Goal: Information Seeking & Learning: Learn about a topic

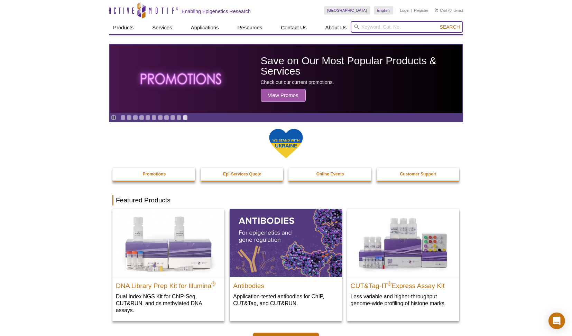
click at [377, 24] on input "search" at bounding box center [407, 27] width 112 height 12
type input "ezh2"
click at [438, 24] on button "Search" at bounding box center [450, 27] width 24 height 6
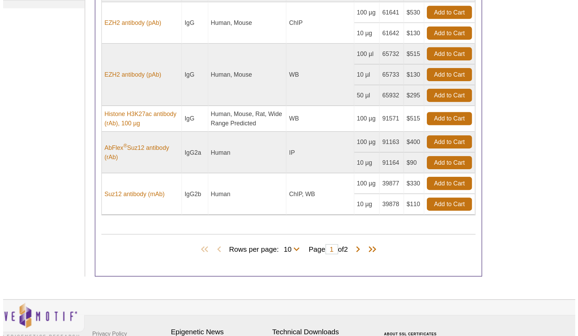
scroll to position [178, 0]
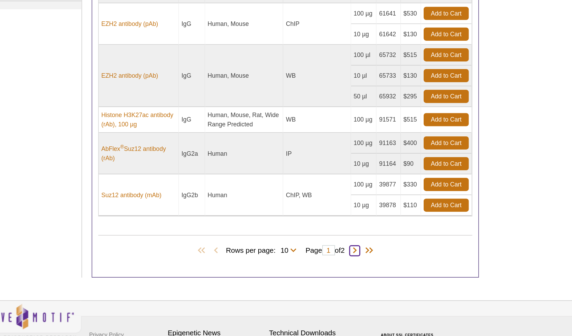
click at [378, 274] on span at bounding box center [374, 277] width 7 height 7
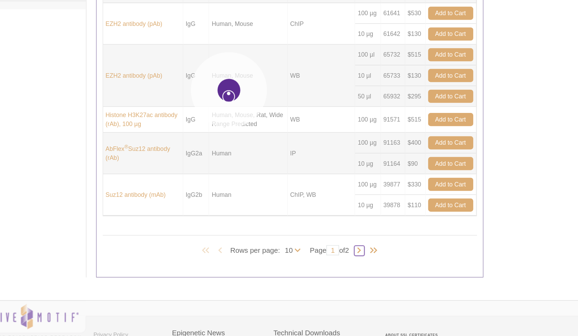
type input "2"
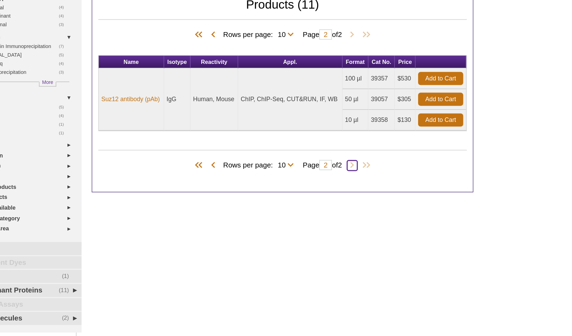
scroll to position [35, 0]
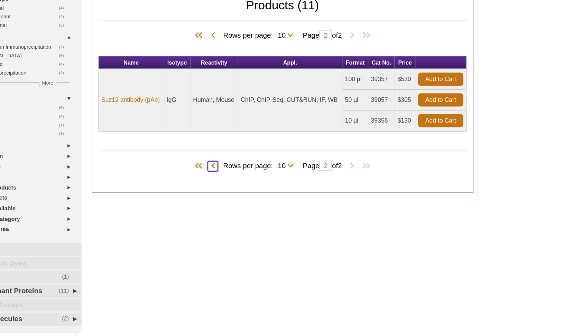
click at [279, 142] on span at bounding box center [281, 141] width 7 height 7
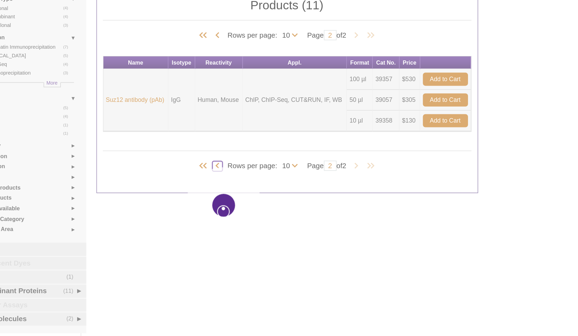
type input "1"
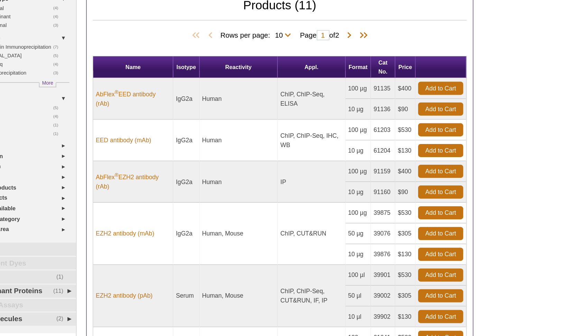
scroll to position [35, 0]
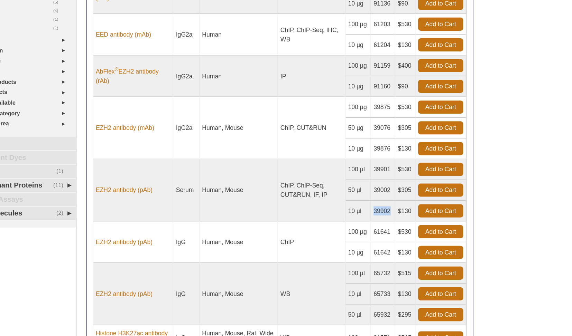
drag, startPoint x: 392, startPoint y: 242, endPoint x: 403, endPoint y: 242, distance: 11.4
click at [403, 242] on td "39902" at bounding box center [398, 245] width 17 height 14
copy td "39902"
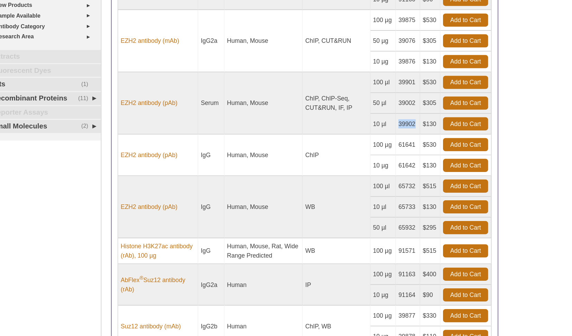
scroll to position [128, 0]
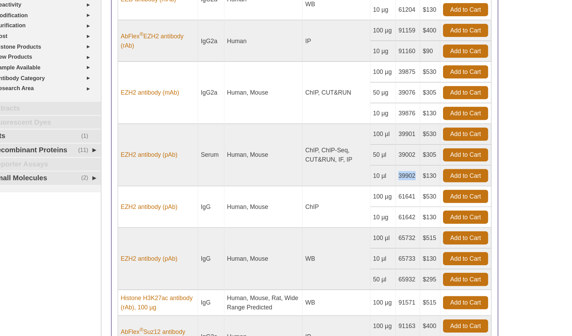
copy td "39902"
drag, startPoint x: 392, startPoint y: 106, endPoint x: 402, endPoint y: 108, distance: 10.4
click at [402, 108] on td "39876" at bounding box center [398, 109] width 17 height 14
copy td "39876"
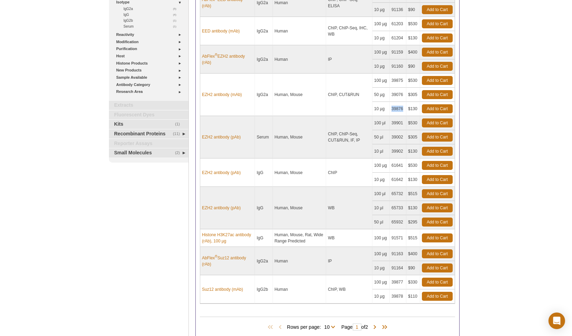
scroll to position [0, 0]
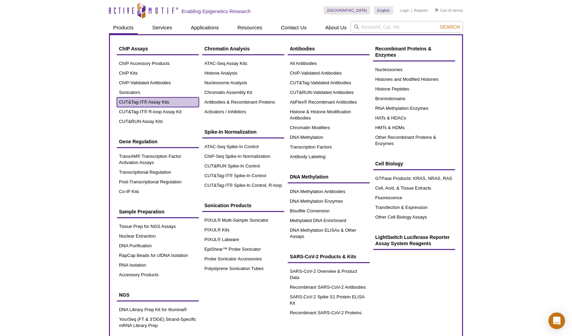
click at [150, 100] on link "CUT&Tag-IT® Assay Kits" at bounding box center [158, 102] width 82 height 10
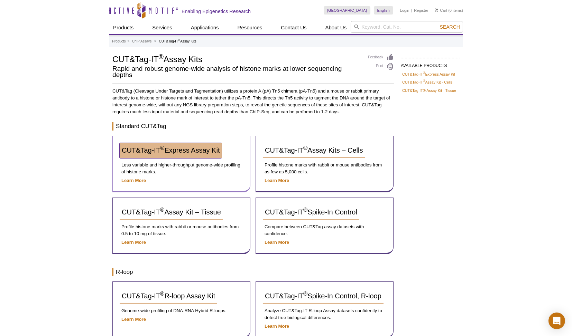
click at [158, 151] on span "CUT&Tag-IT ® Express Assay Kit" at bounding box center [171, 151] width 98 height 8
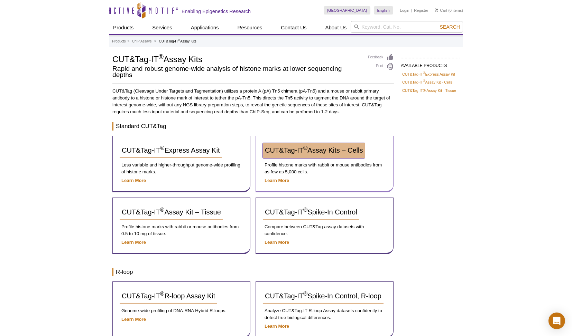
click at [296, 152] on span "CUT&Tag-IT ® Assay Kits – Cells" at bounding box center [314, 151] width 98 height 8
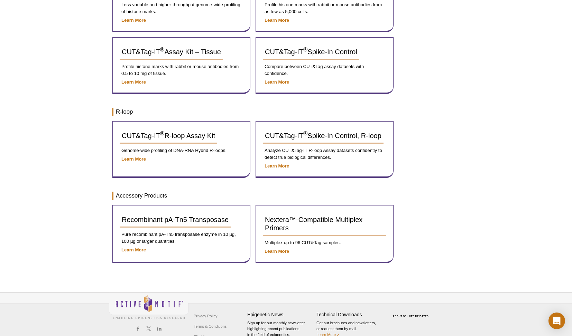
scroll to position [162, 0]
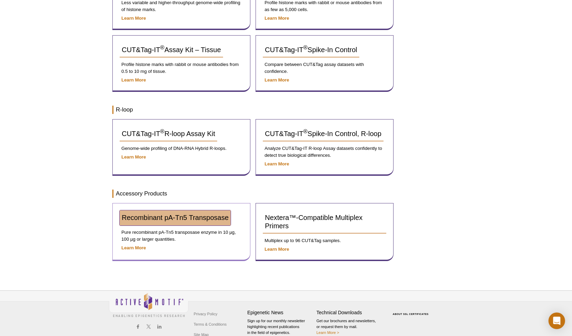
click at [186, 214] on span "Recombinant pA-Tn5 Transposase" at bounding box center [175, 218] width 107 height 8
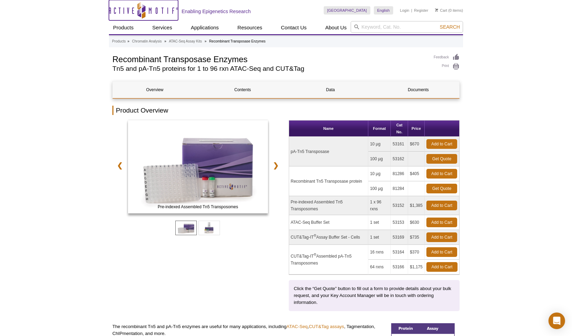
click at [129, 8] on icon at bounding box center [141, 11] width 65 height 6
